Goal: Check status

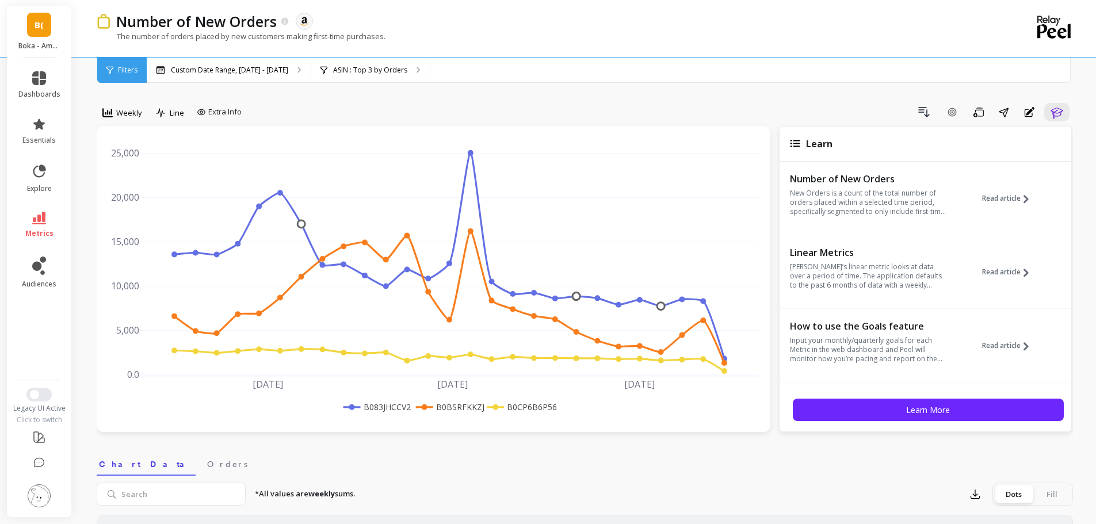
click at [40, 29] on span "B(" at bounding box center [39, 24] width 9 height 13
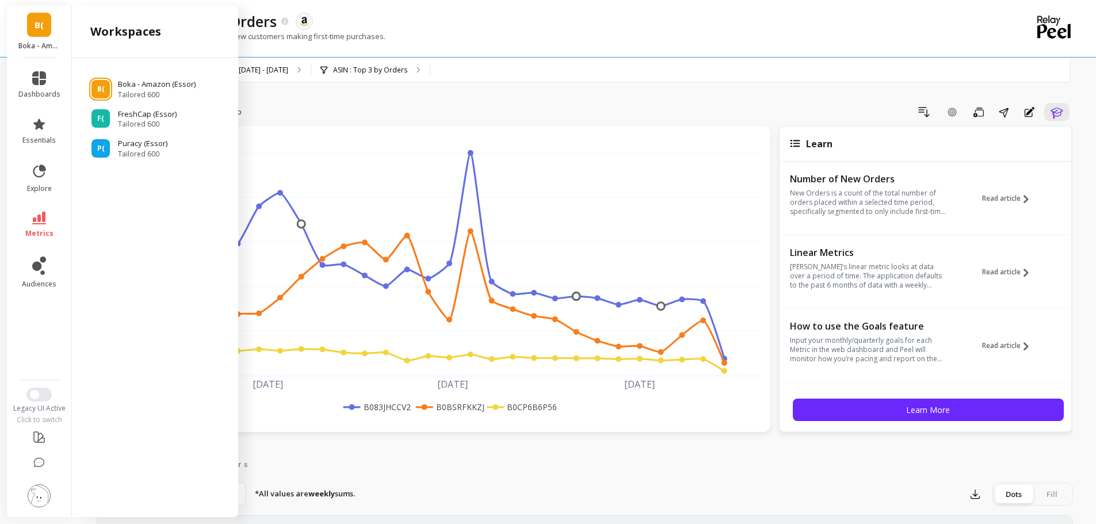
click at [40, 29] on span "B(" at bounding box center [39, 24] width 9 height 13
